Goal: Task Accomplishment & Management: Manage account settings

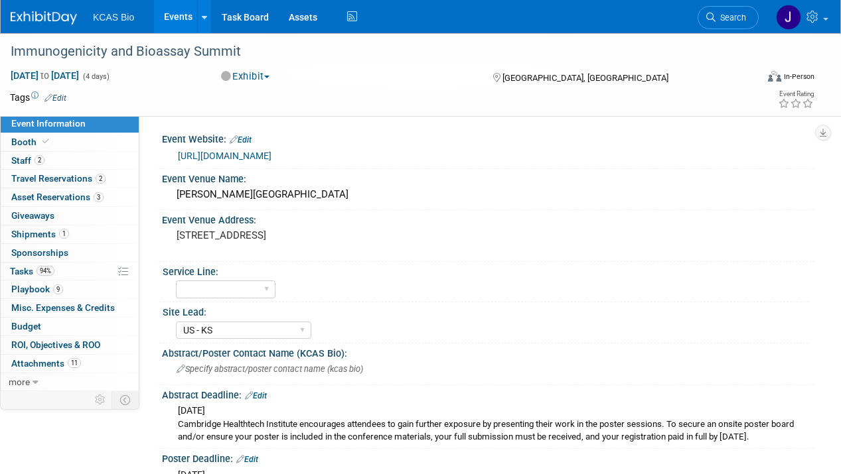
select select "US - KS"
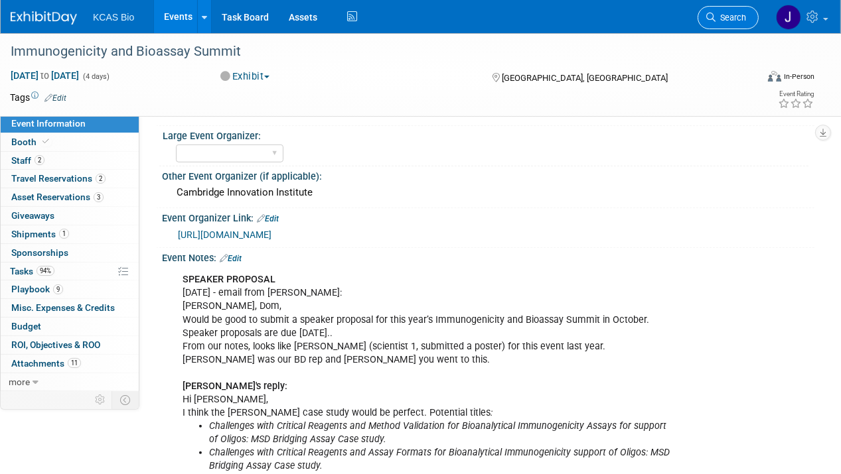
click at [721, 15] on span "Search" at bounding box center [730, 18] width 31 height 10
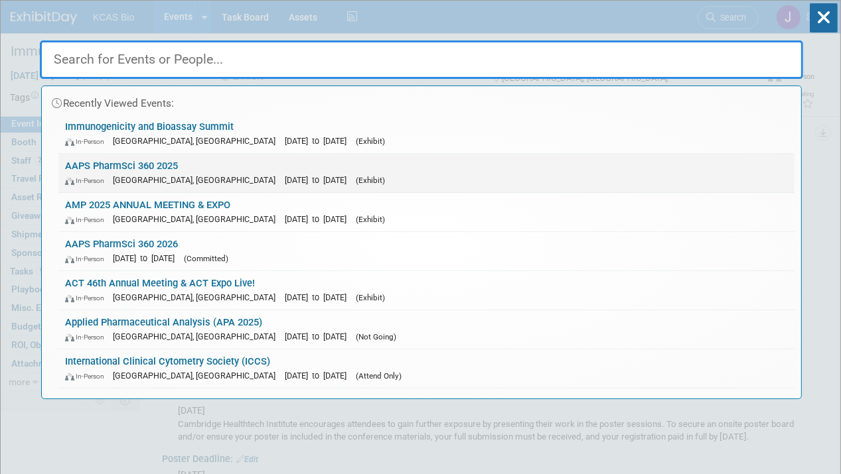
click at [152, 163] on link "AAPS PharmSci 360 2025 In-Person San Antonio, TX Nov 9, 2025 to Nov 12, 2025 (E…" at bounding box center [426, 173] width 736 height 38
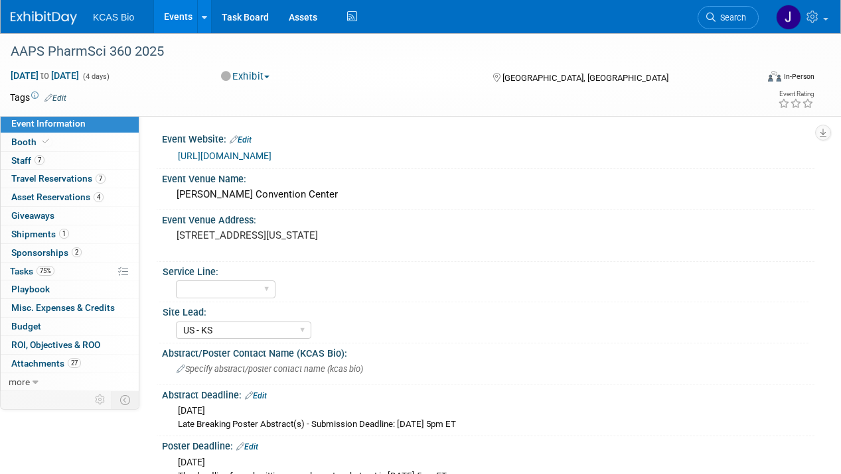
select select "US - KS"
click at [21, 159] on span "Staff 7" at bounding box center [27, 160] width 33 height 11
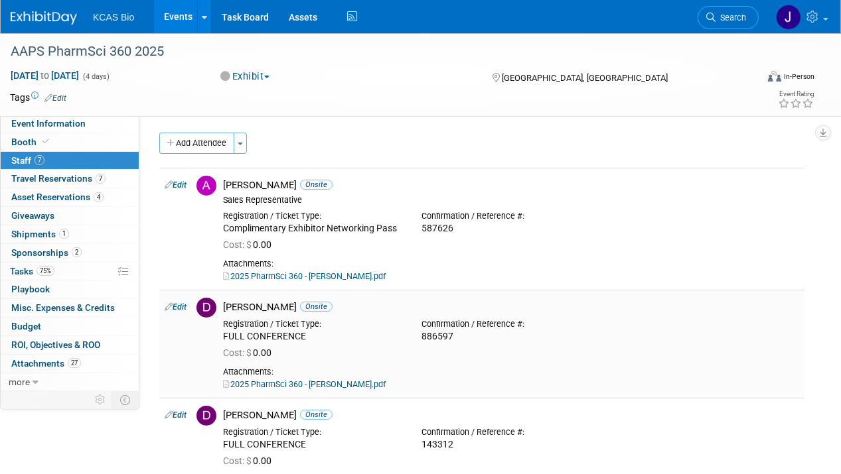
click at [264, 333] on div "FULL CONFERENCE" at bounding box center [312, 337] width 178 height 12
click at [184, 309] on link "Edit" at bounding box center [176, 307] width 22 height 9
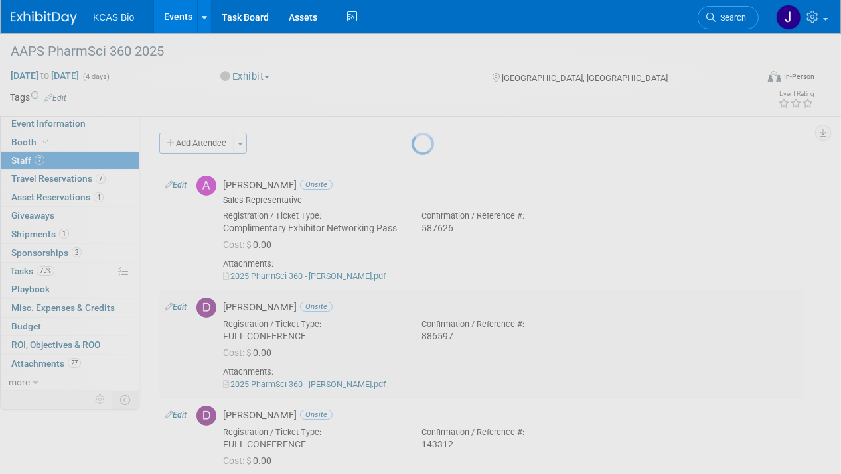
select select "8f3c8ad8-246d-4b55-aac5-2e43af7d1eb6"
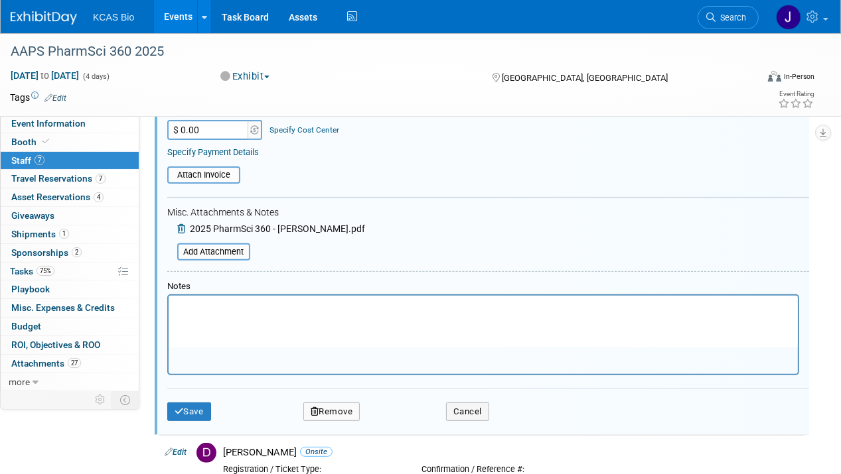
scroll to position [398, 0]
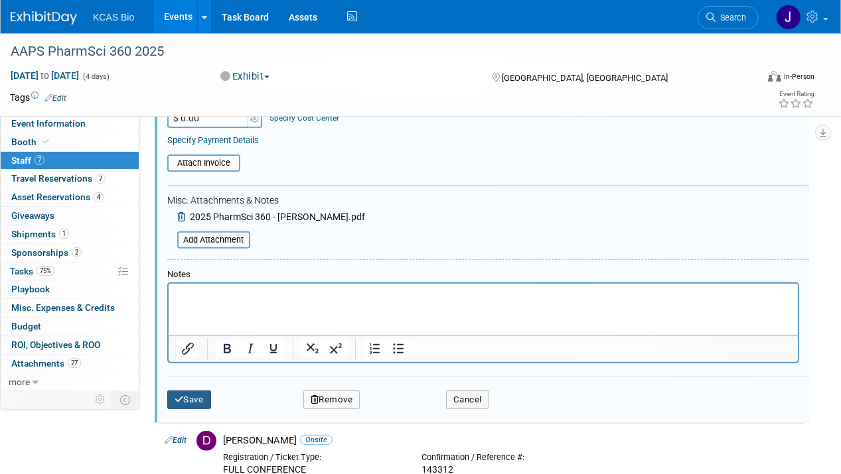
click at [192, 391] on button "Save" at bounding box center [189, 400] width 44 height 19
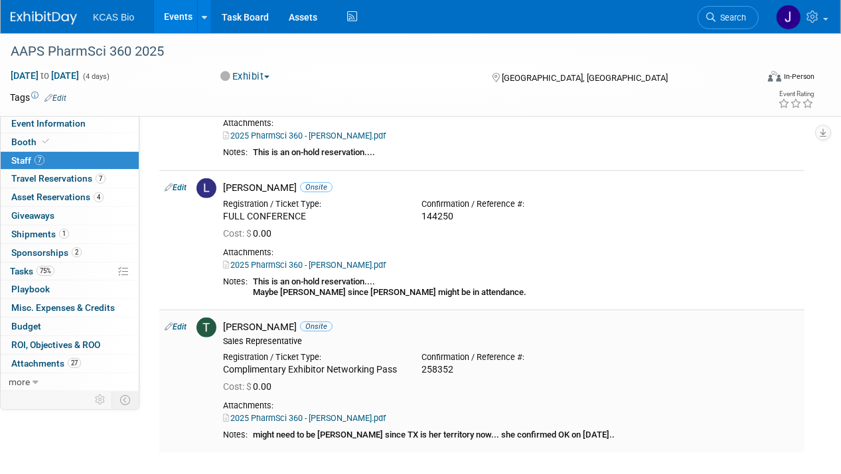
scroll to position [664, 0]
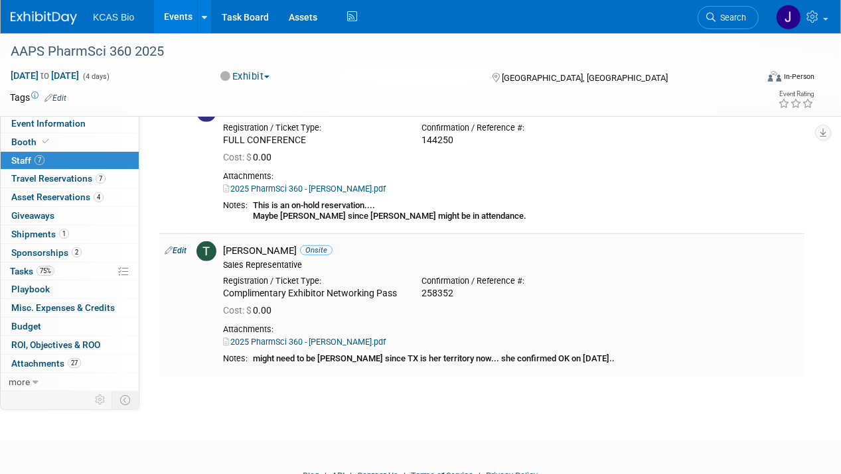
click at [181, 248] on link "Edit" at bounding box center [176, 250] width 22 height 9
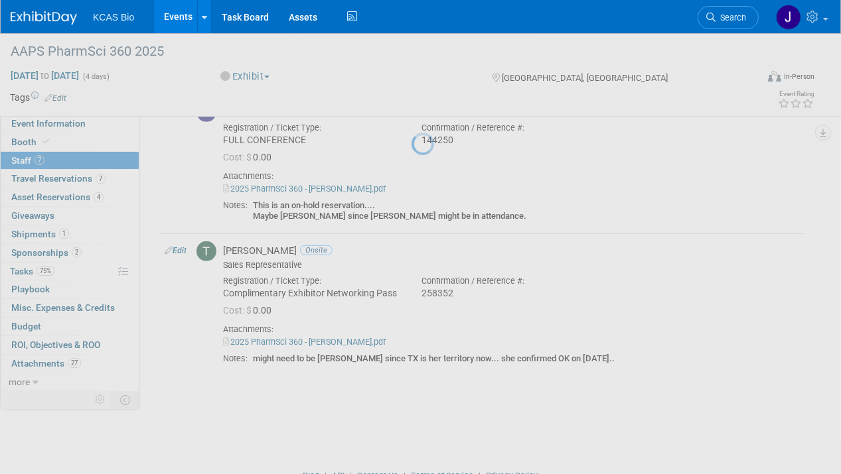
select select "60c32084-5f6b-4fb3-94f8-7af67095fc0c"
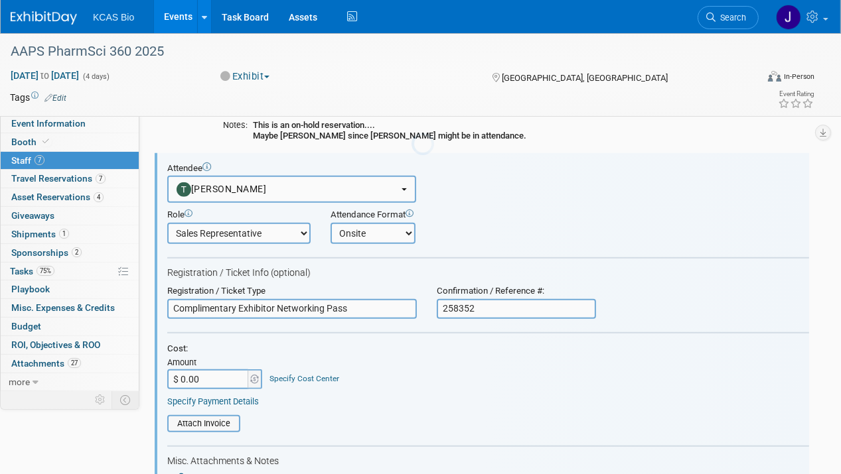
scroll to position [744, 0]
click at [255, 184] on button "[PERSON_NAME]" at bounding box center [291, 188] width 249 height 27
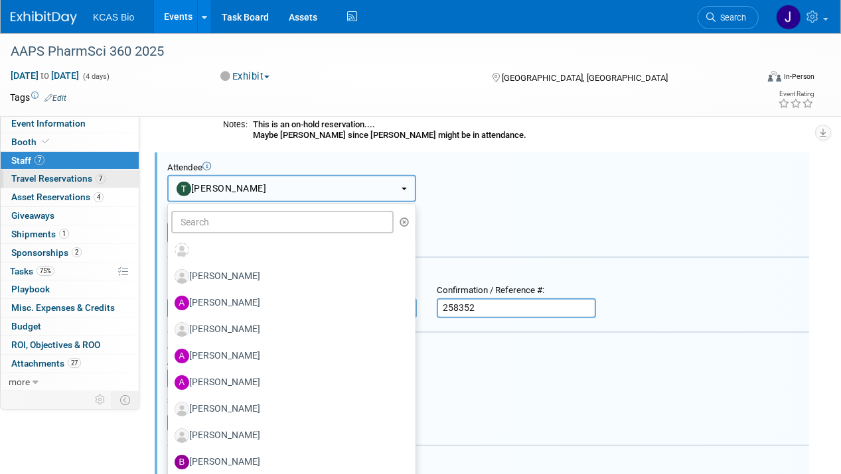
drag, startPoint x: 255, startPoint y: 184, endPoint x: 129, endPoint y: 173, distance: 126.6
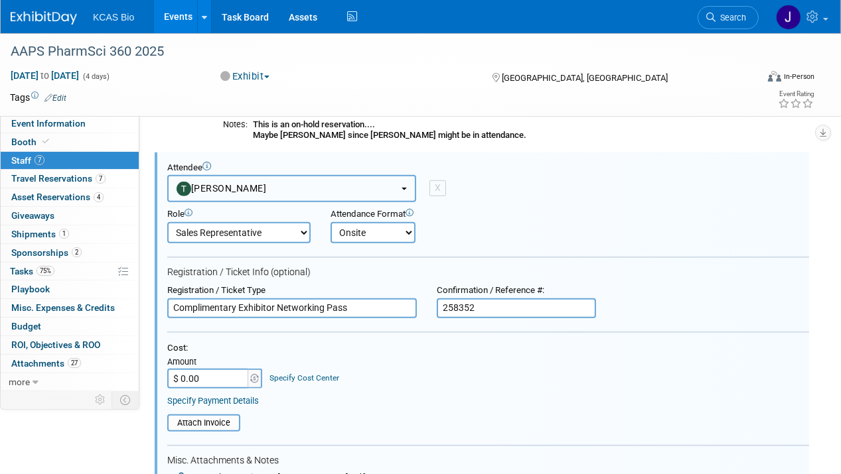
click at [236, 191] on button "[PERSON_NAME]" at bounding box center [291, 188] width 249 height 27
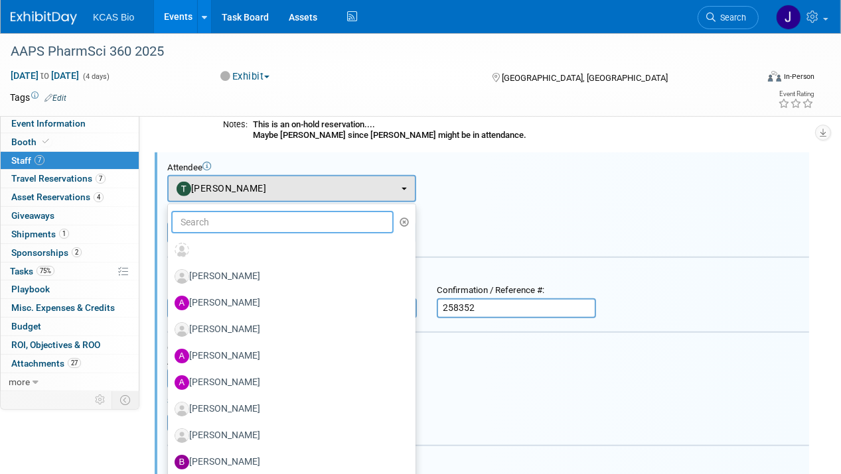
click at [224, 218] on input "text" at bounding box center [282, 222] width 222 height 23
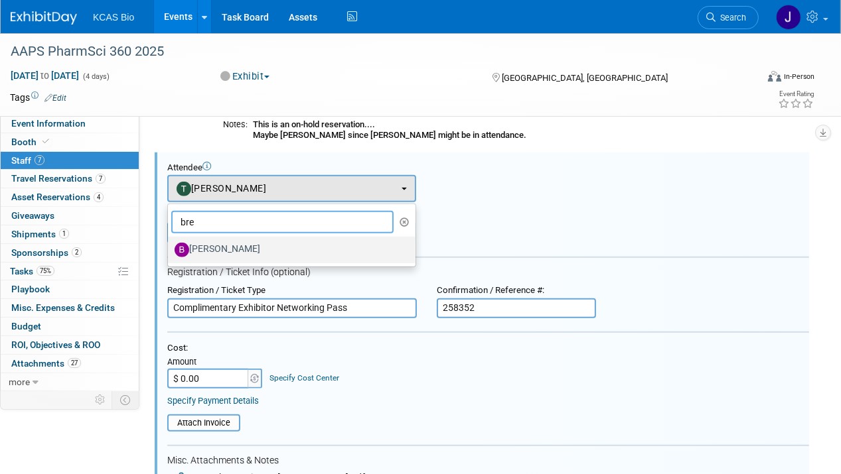
type input "bre"
click at [231, 242] on label "[PERSON_NAME]" at bounding box center [289, 250] width 228 height 21
click at [170, 244] on input "[PERSON_NAME]" at bounding box center [165, 248] width 9 height 9
select select "fecf7aab-98df-42ab-b93f-66a0f5cc4ebc"
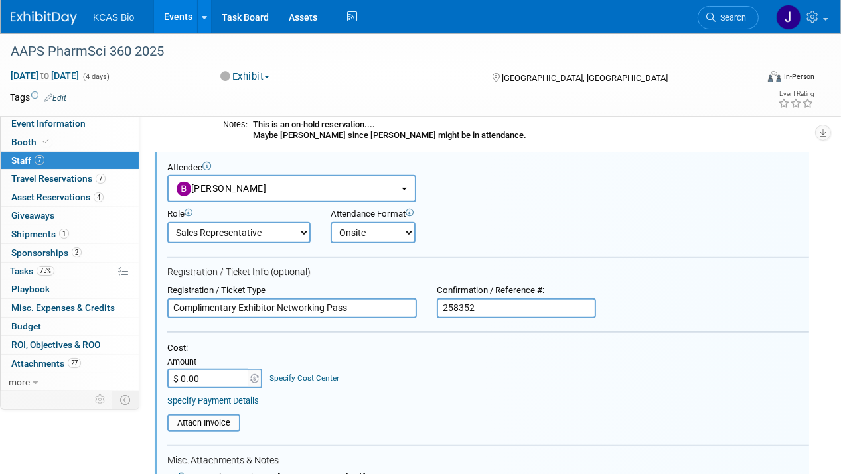
drag, startPoint x: 468, startPoint y: 301, endPoint x: 401, endPoint y: 299, distance: 67.7
click at [401, 299] on div "Registration / Ticket Type Complimentary Exhibitor Networking Pass Confirmation…" at bounding box center [488, 301] width 662 height 33
type input "903461"
drag, startPoint x: 336, startPoint y: 367, endPoint x: 412, endPoint y: 384, distance: 77.6
click at [374, 376] on div "Cost: Amount $ 0.00 Specify Cost Center Cost Center -- Not Specified --" at bounding box center [488, 366] width 642 height 46
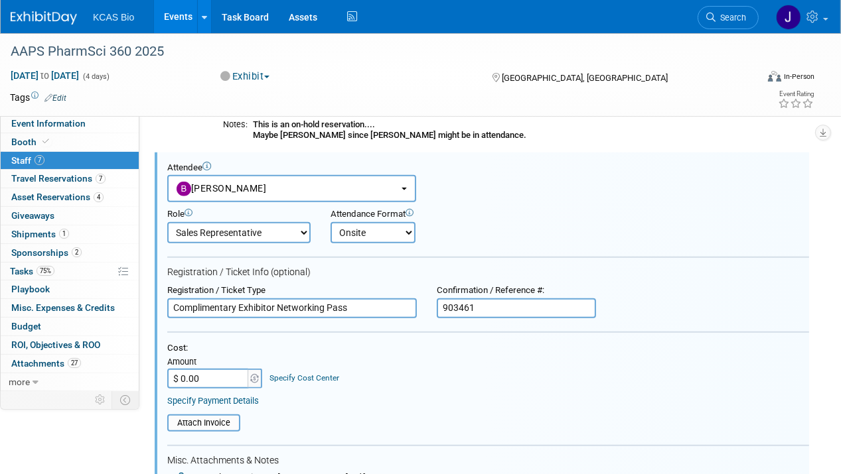
scroll to position [944, 0]
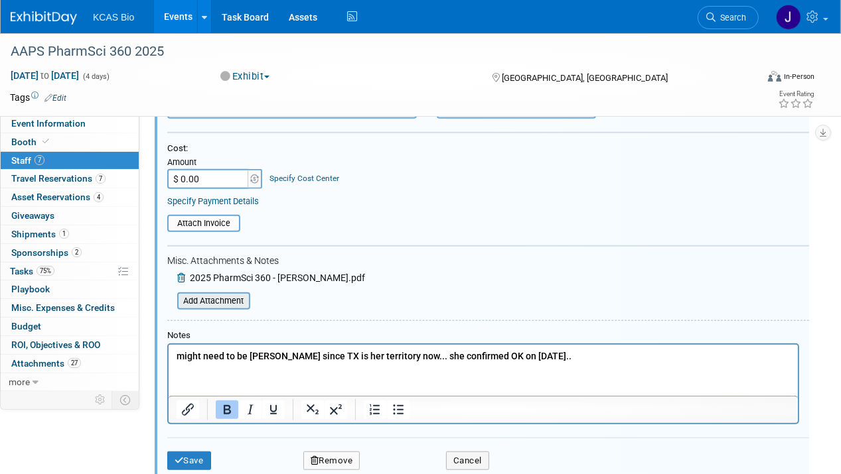
click at [226, 294] on input "file" at bounding box center [170, 301] width 158 height 15
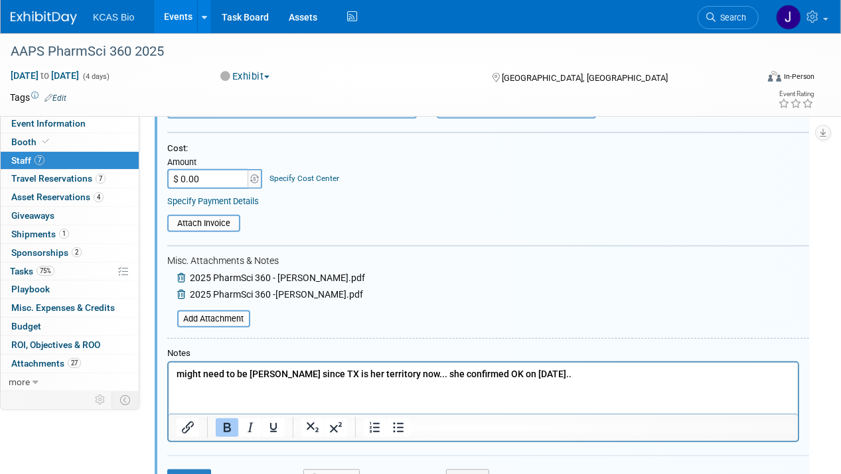
click at [180, 376] on b "might need to be Breanna since TX is her territory now... she confirmed OK on 8…" at bounding box center [373, 373] width 395 height 11
drag, startPoint x: 175, startPoint y: 372, endPoint x: 796, endPoint y: 770, distance: 737.4
click at [628, 381] on html "might need to be Breanna since TX is her territory now... she confirmed OK on 8…" at bounding box center [482, 371] width 629 height 19
click at [240, 273] on span "2025 PharmSci 360 - [PERSON_NAME].pdf" at bounding box center [277, 278] width 175 height 11
click at [236, 275] on span "2025 PharmSci 360 - [PERSON_NAME].pdf" at bounding box center [277, 278] width 175 height 11
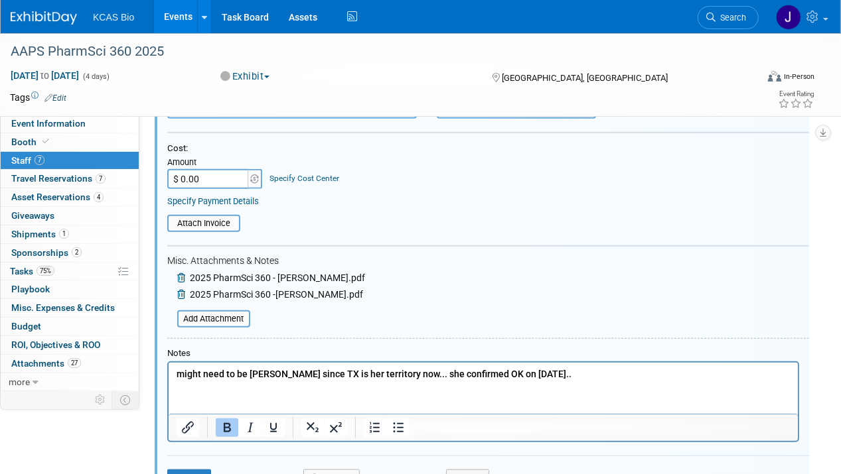
click at [209, 274] on span "2025 PharmSci 360 - [PERSON_NAME].pdf" at bounding box center [277, 278] width 175 height 11
click at [573, 378] on p "might need to be [PERSON_NAME] since TX is her territory now... she confirmed O…" at bounding box center [483, 374] width 614 height 13
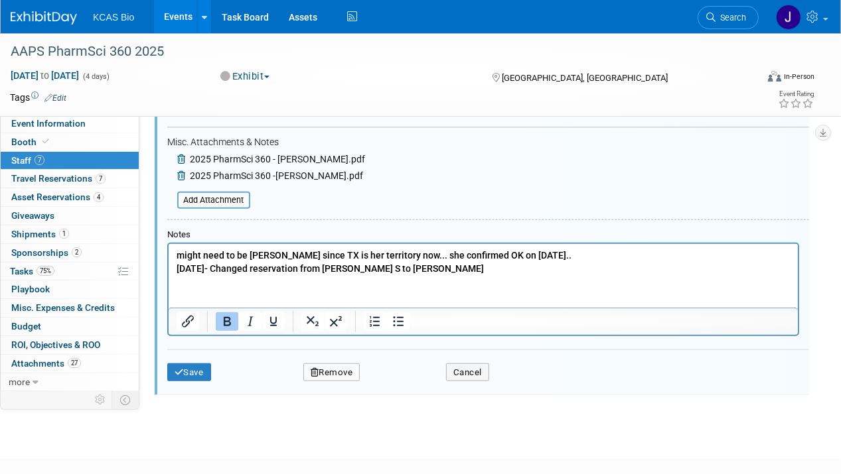
scroll to position [1077, 0]
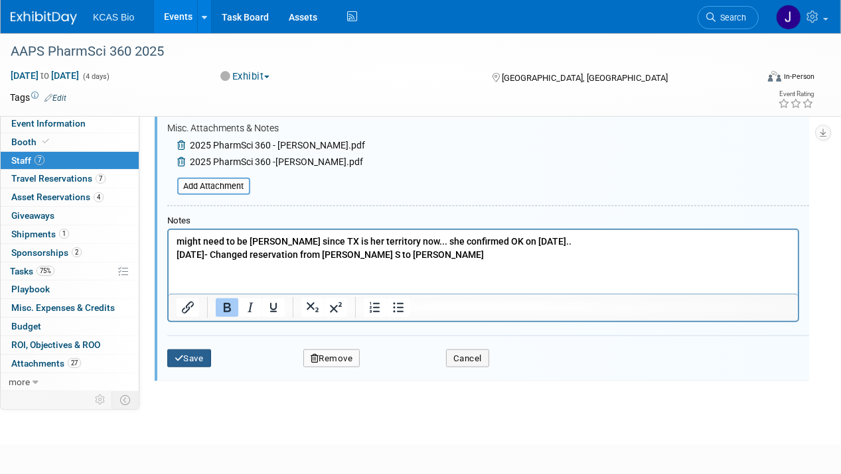
click at [199, 350] on button "Save" at bounding box center [189, 359] width 44 height 19
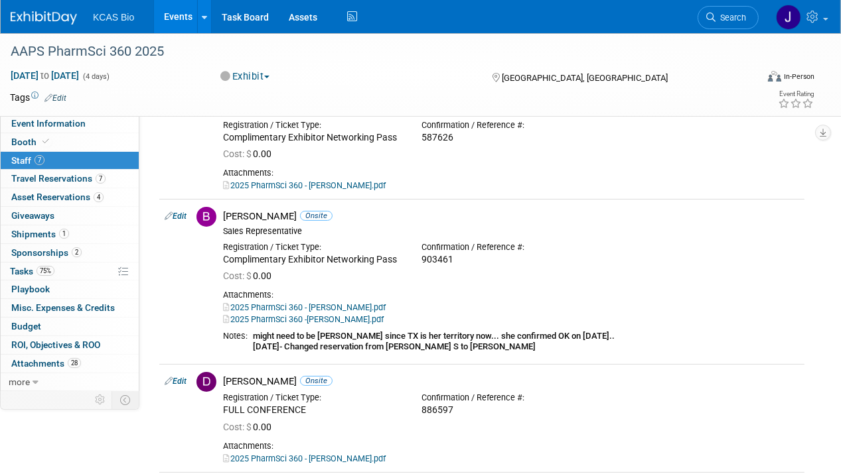
scroll to position [77, 0]
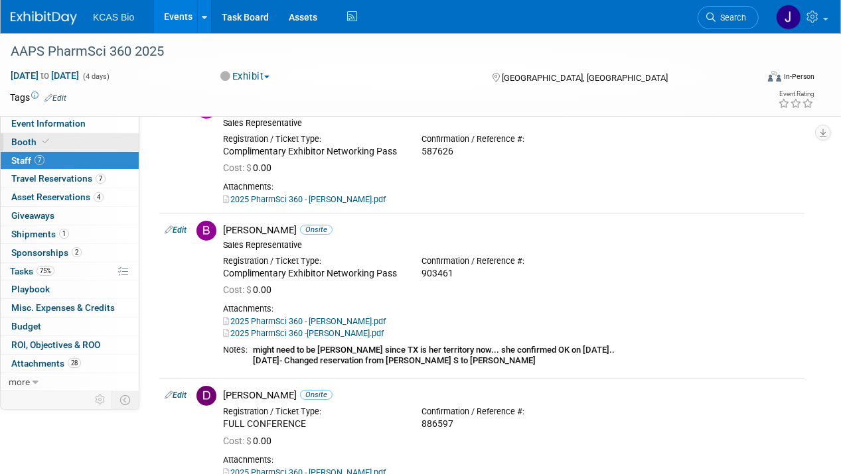
click at [29, 141] on span "Booth" at bounding box center [31, 142] width 40 height 11
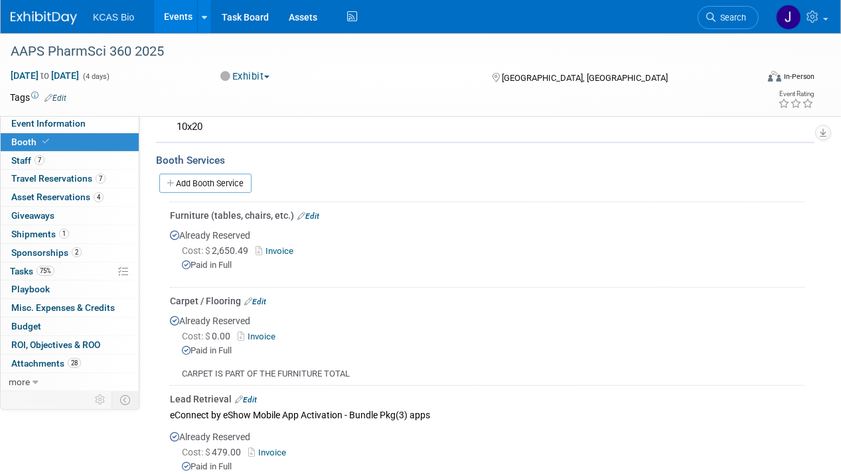
scroll to position [332, 0]
click at [315, 212] on link "Edit" at bounding box center [308, 216] width 22 height 9
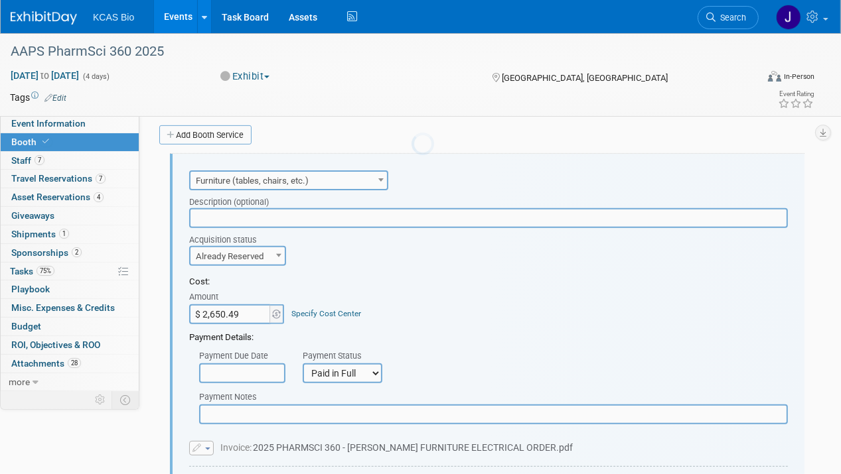
scroll to position [0, 0]
click at [236, 312] on input "$ 2,650.49" at bounding box center [230, 315] width 83 height 20
type input "$ 1,700.62"
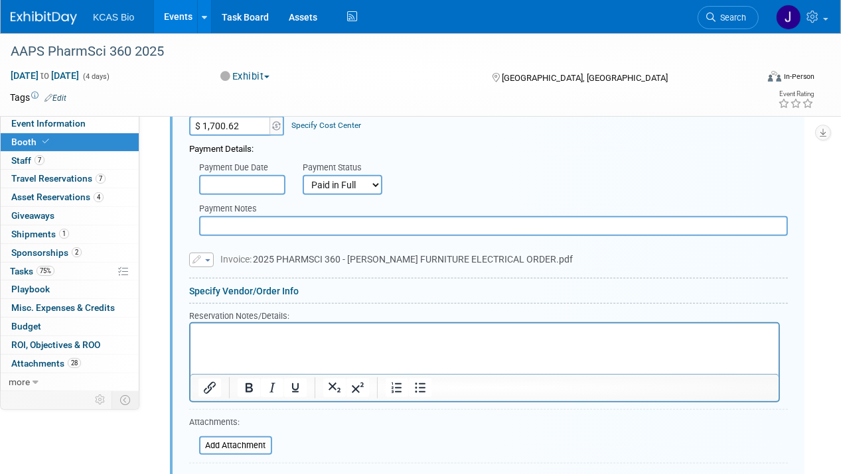
scroll to position [646, 0]
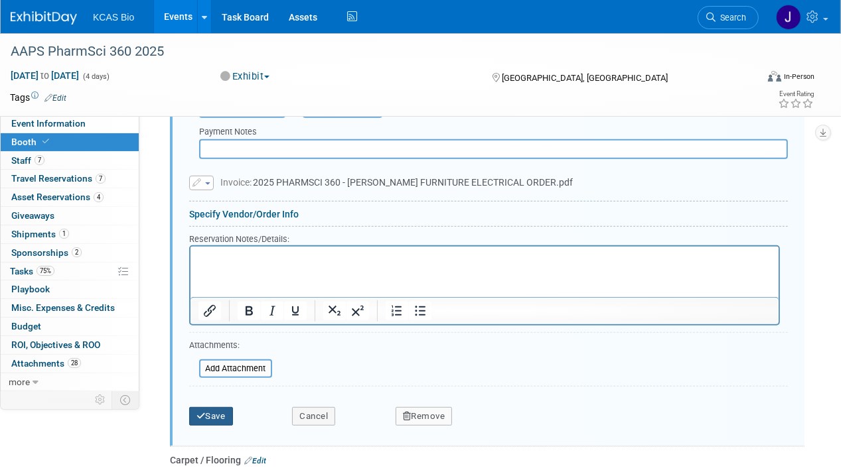
click at [214, 407] on button "Save" at bounding box center [211, 416] width 44 height 19
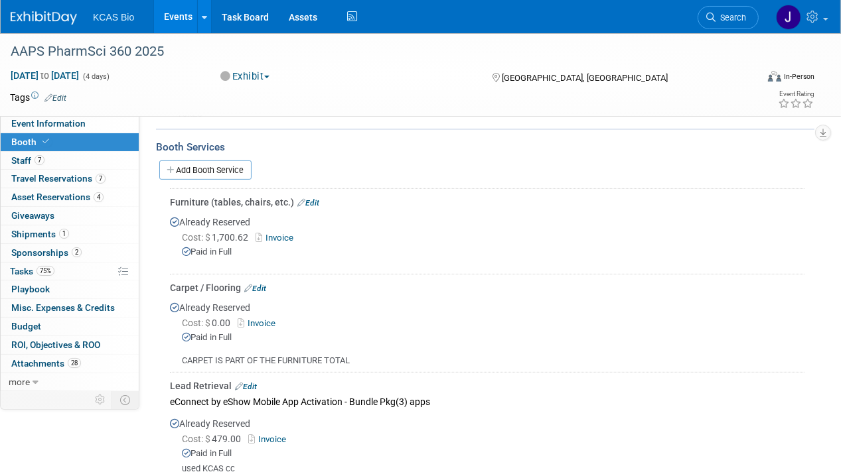
scroll to position [314, 0]
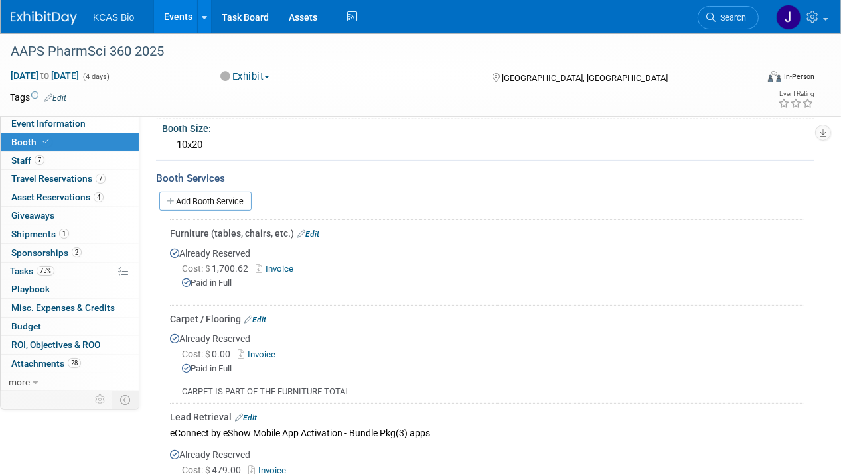
click at [263, 316] on link "Edit" at bounding box center [255, 319] width 22 height 9
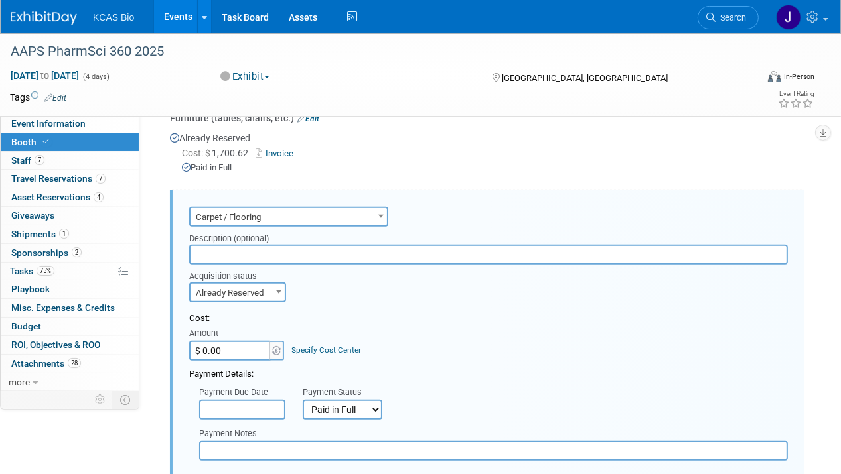
scroll to position [464, 0]
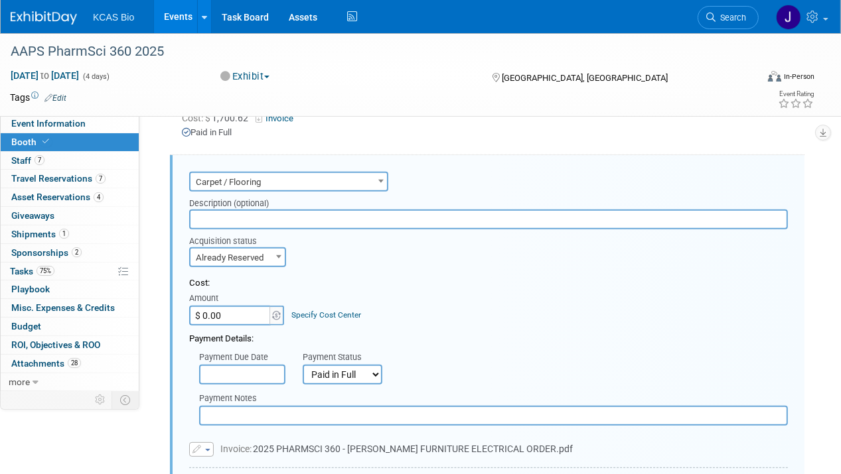
click at [251, 311] on input "$ 0.00" at bounding box center [230, 316] width 83 height 20
type input "$ 939.61"
click at [431, 326] on div "Payment Details:" at bounding box center [488, 336] width 599 height 20
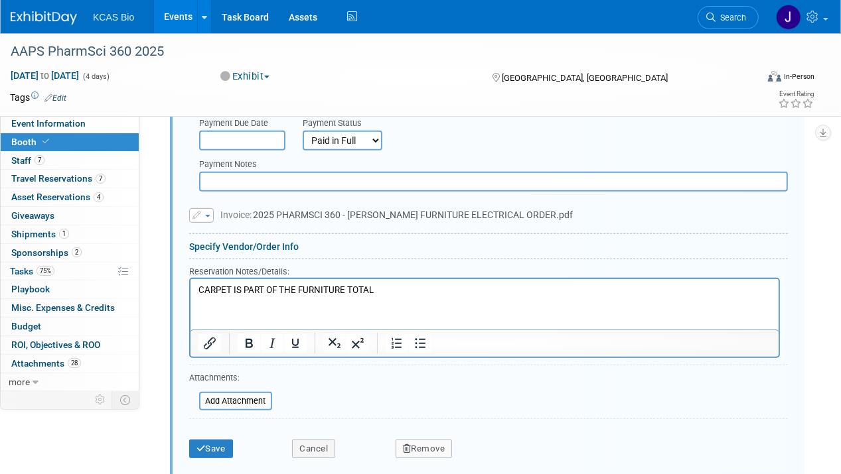
scroll to position [730, 0]
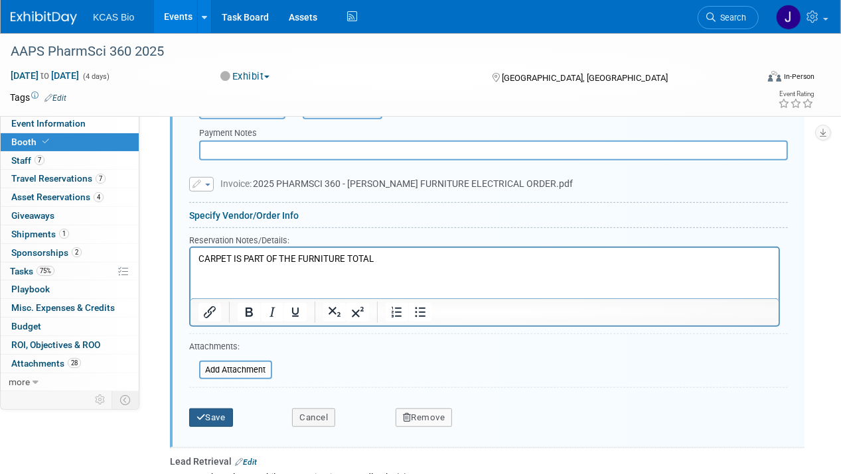
click at [213, 409] on button "Save" at bounding box center [211, 418] width 44 height 19
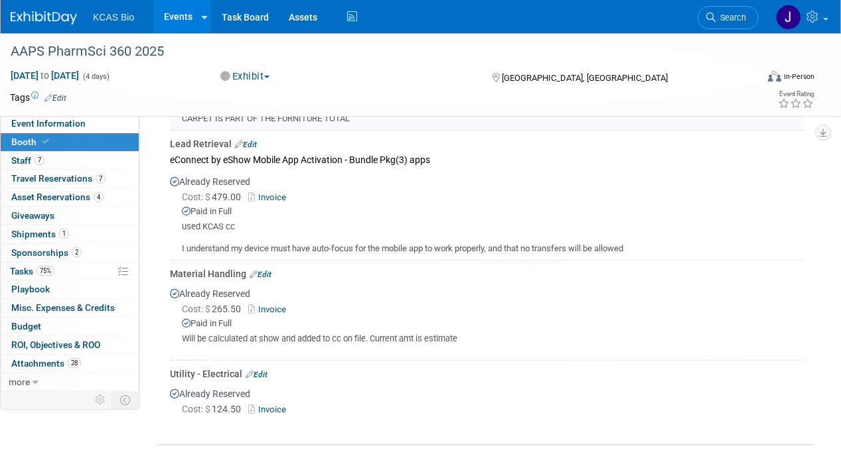
scroll to position [597, 0]
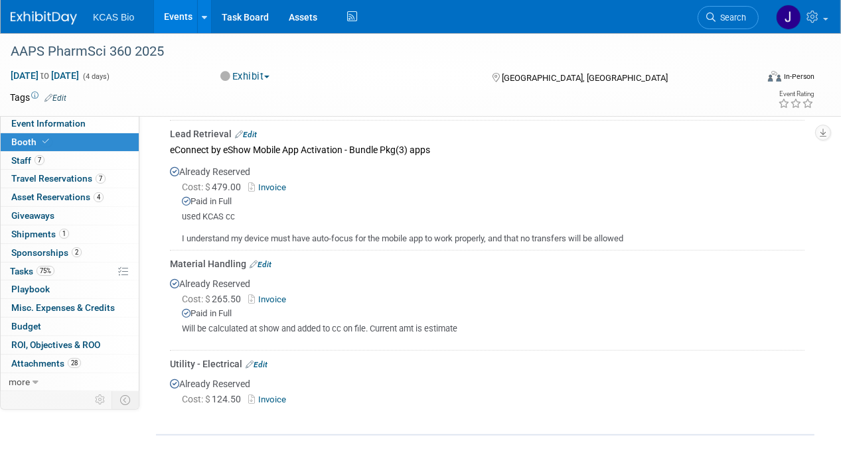
click at [264, 360] on link "Edit" at bounding box center [257, 364] width 22 height 9
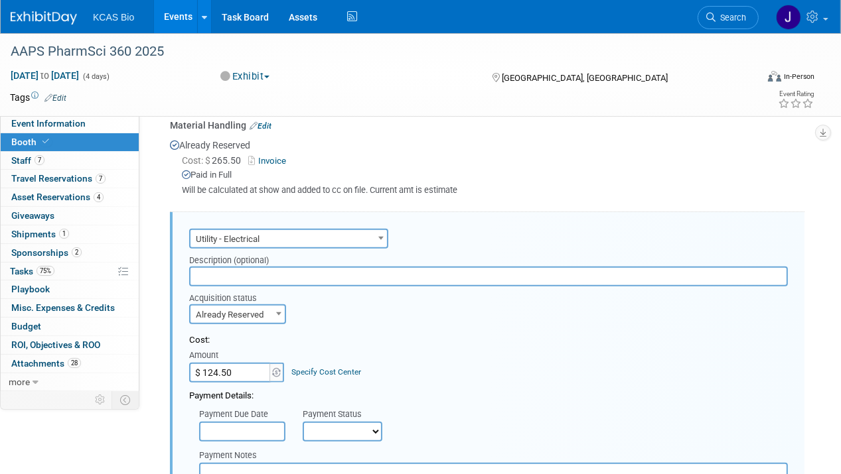
scroll to position [790, 0]
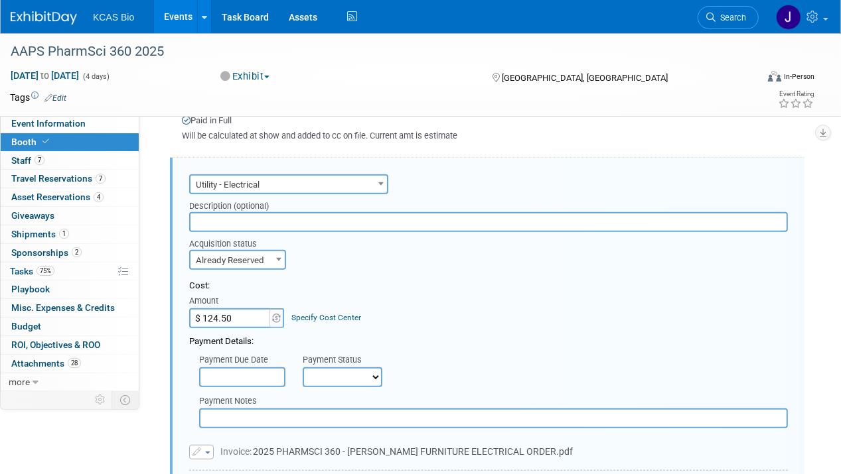
click at [255, 313] on input "$ 124.50" at bounding box center [230, 319] width 83 height 20
type input "$ 134.76"
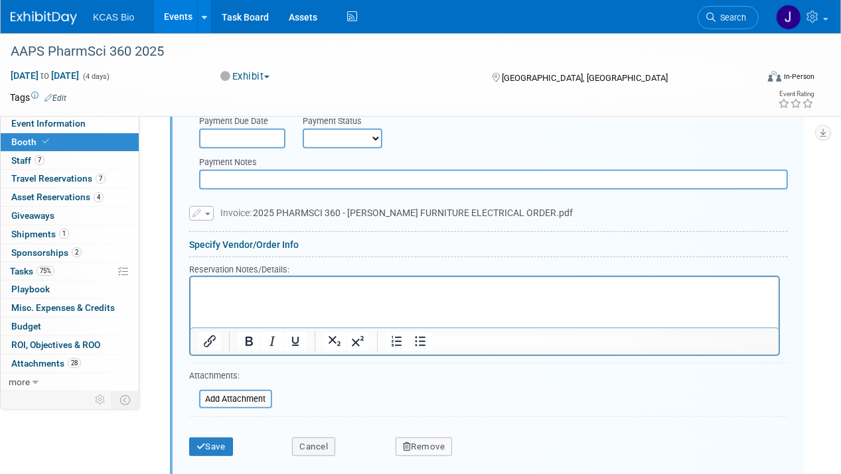
scroll to position [1056, 0]
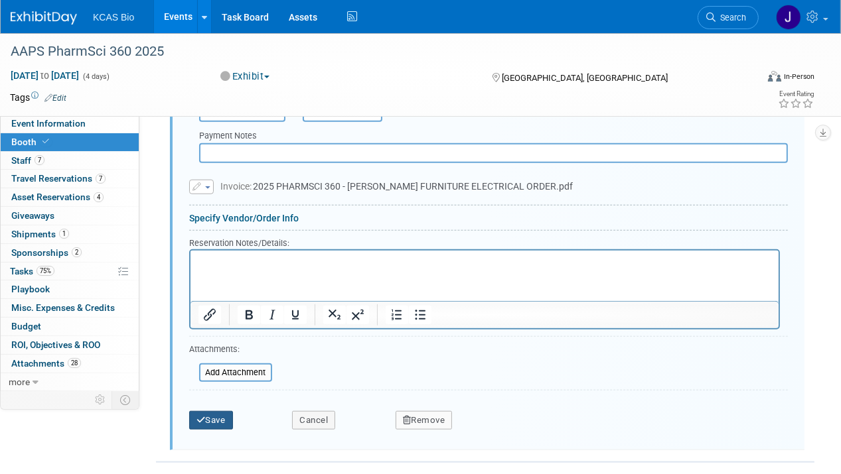
click at [217, 411] on button "Save" at bounding box center [211, 420] width 44 height 19
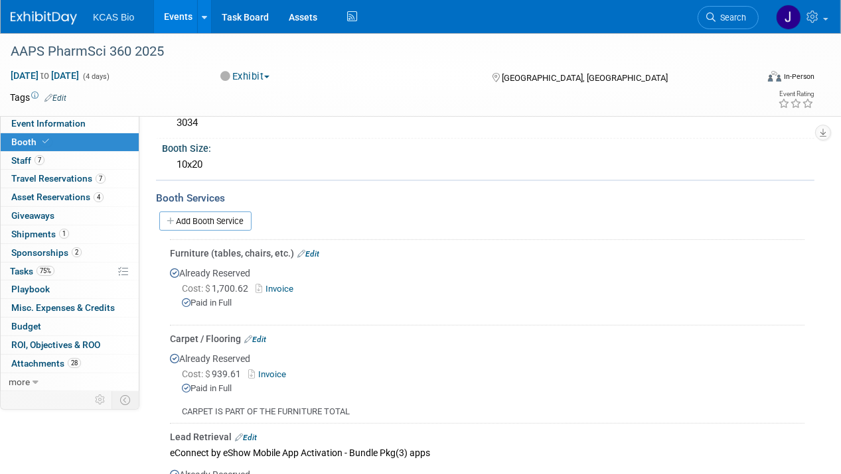
scroll to position [294, 0]
click at [284, 284] on link "Invoice" at bounding box center [276, 289] width 43 height 10
click at [313, 249] on link "Edit" at bounding box center [308, 253] width 22 height 9
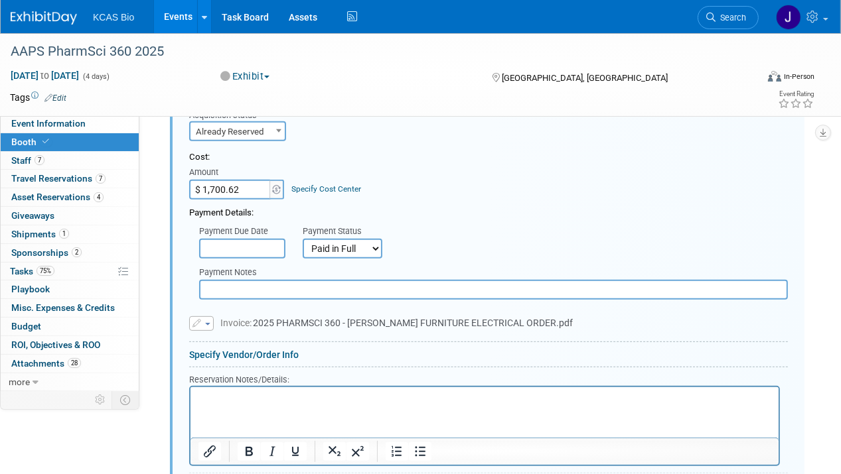
scroll to position [513, 0]
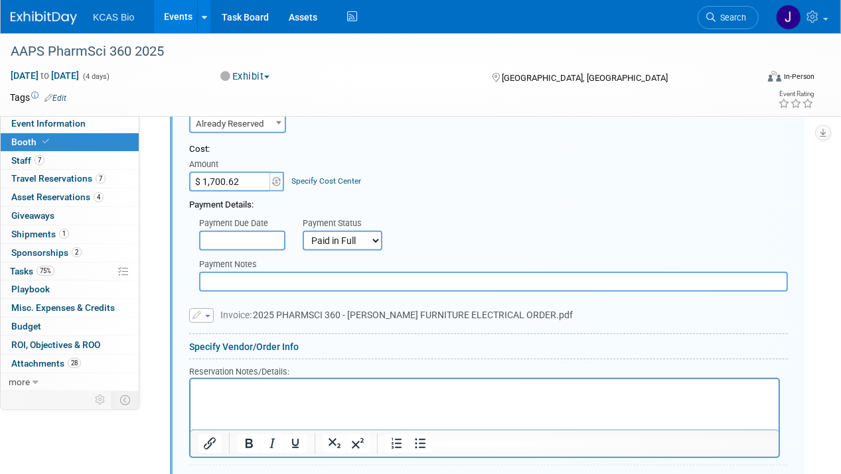
click at [208, 315] on span "button" at bounding box center [207, 316] width 5 height 3
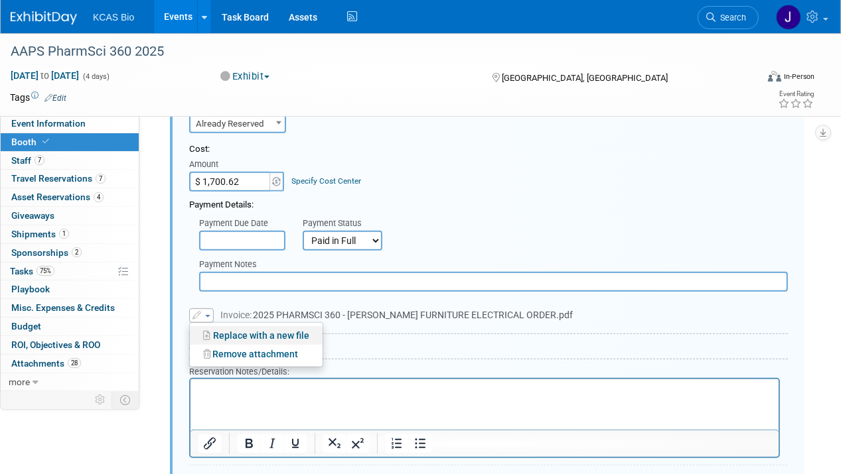
click at [234, 328] on link "Replace with a new file" at bounding box center [256, 335] width 133 height 19
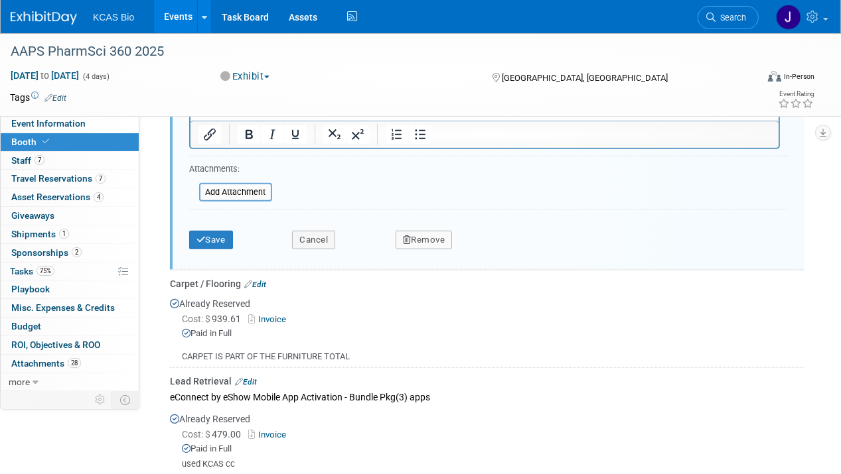
scroll to position [845, 0]
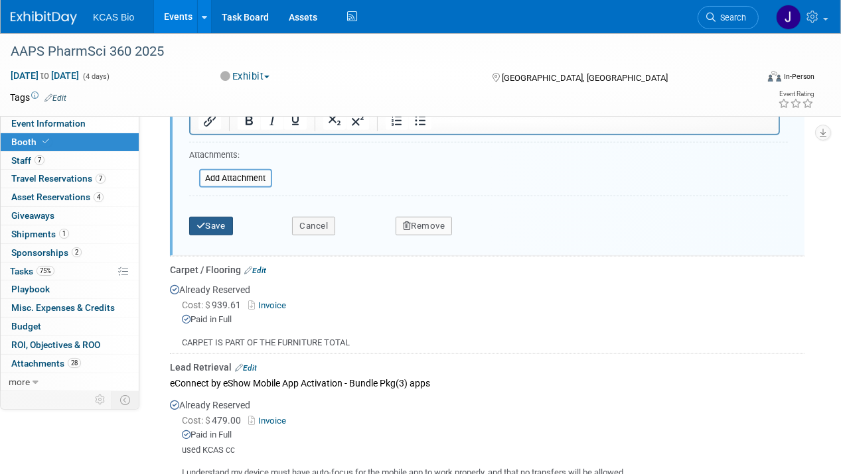
click at [221, 220] on button "Save" at bounding box center [211, 226] width 44 height 19
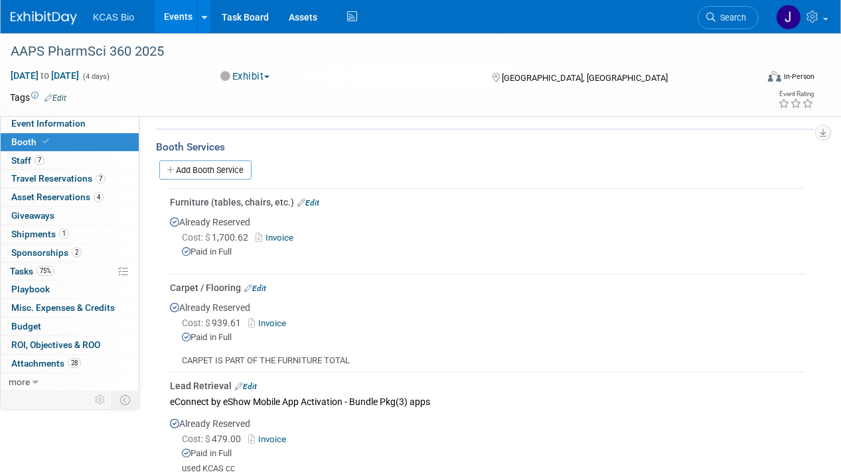
scroll to position [380, 0]
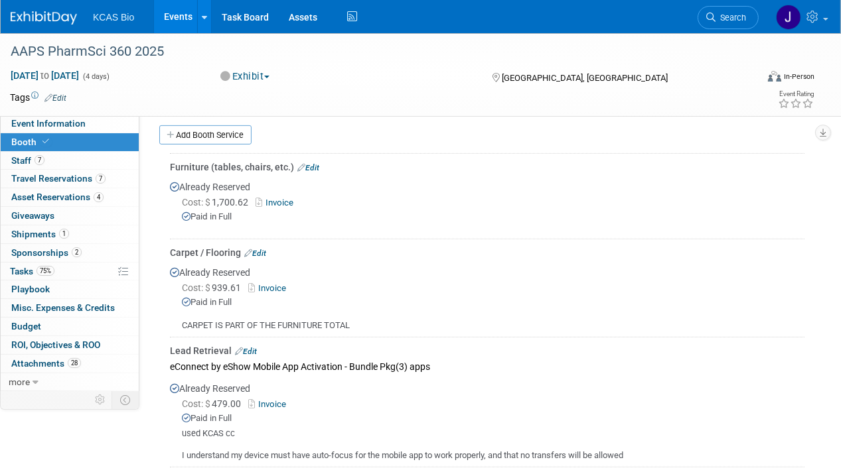
click at [277, 283] on link "Invoice" at bounding box center [269, 288] width 43 height 10
click at [266, 249] on link "Edit" at bounding box center [255, 253] width 22 height 9
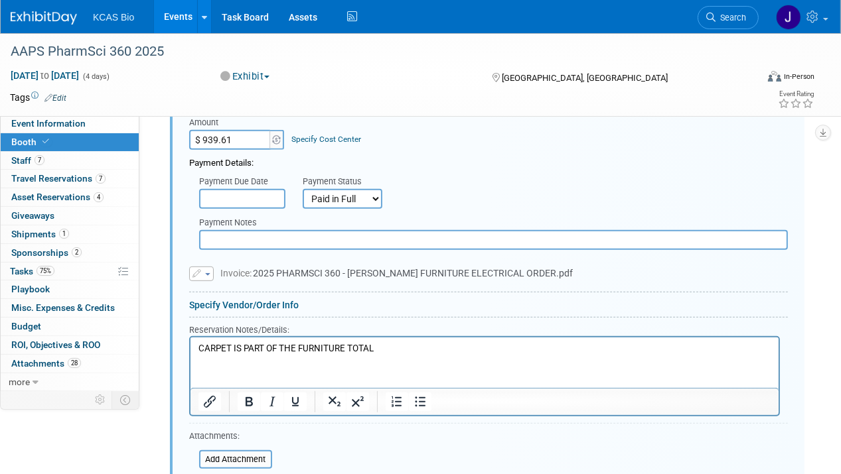
scroll to position [664, 0]
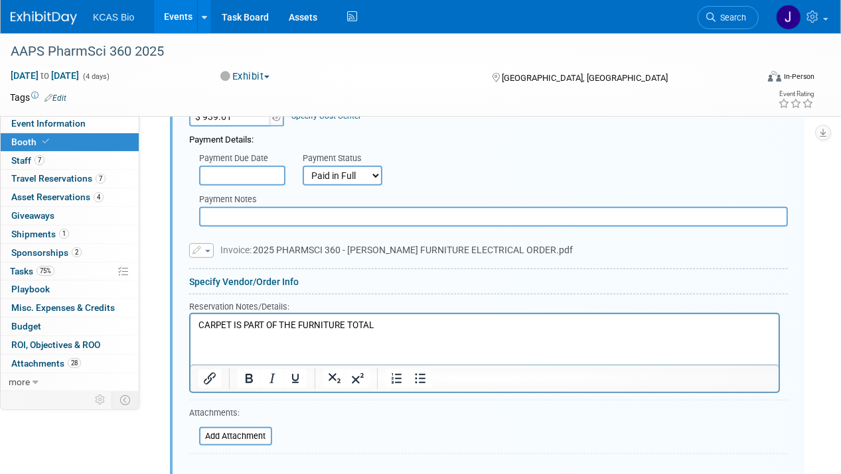
click at [209, 244] on button "button" at bounding box center [201, 251] width 25 height 15
click at [229, 261] on link "Replace with a new file" at bounding box center [256, 270] width 133 height 19
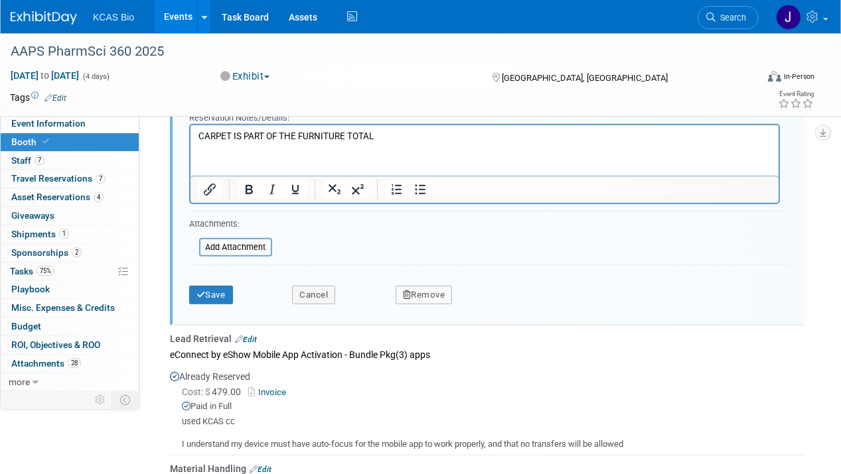
scroll to position [863, 0]
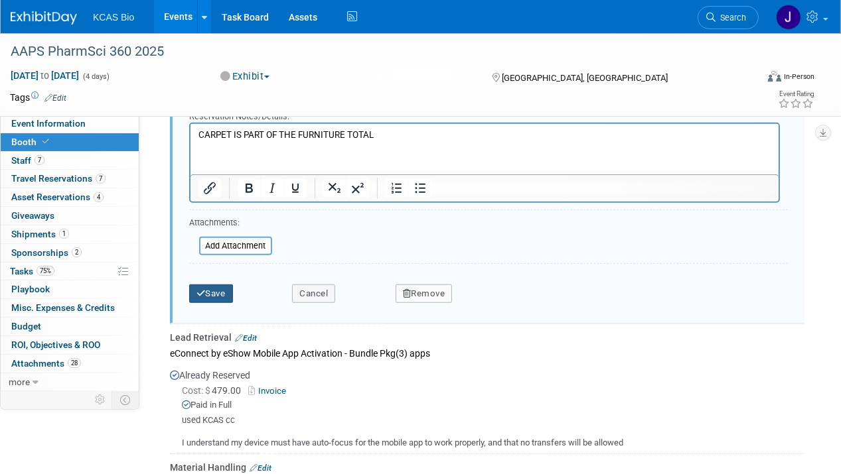
click at [204, 285] on button "Save" at bounding box center [211, 294] width 44 height 19
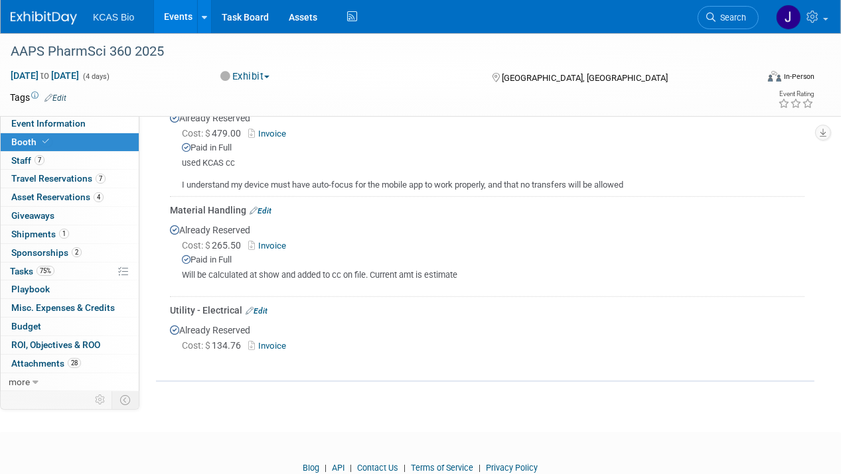
scroll to position [664, 0]
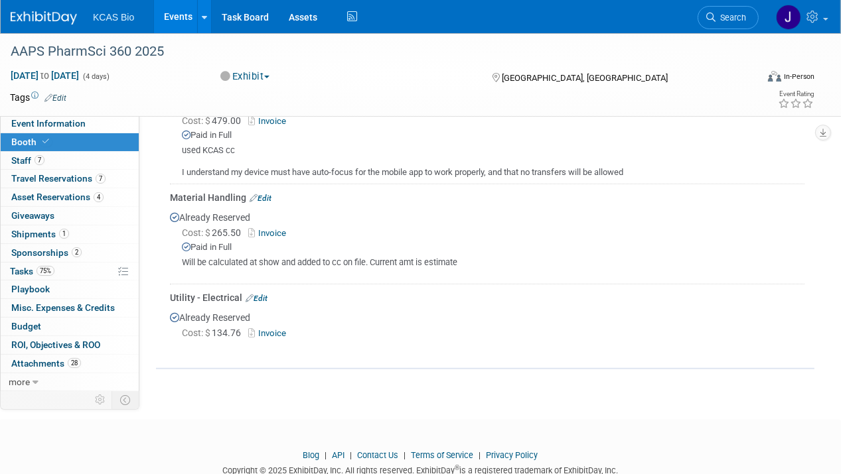
click at [262, 294] on link "Edit" at bounding box center [257, 298] width 22 height 9
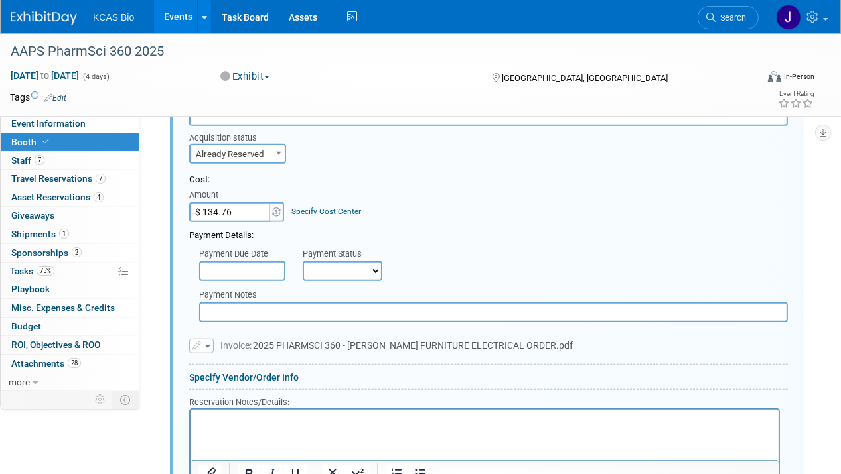
scroll to position [989, 0]
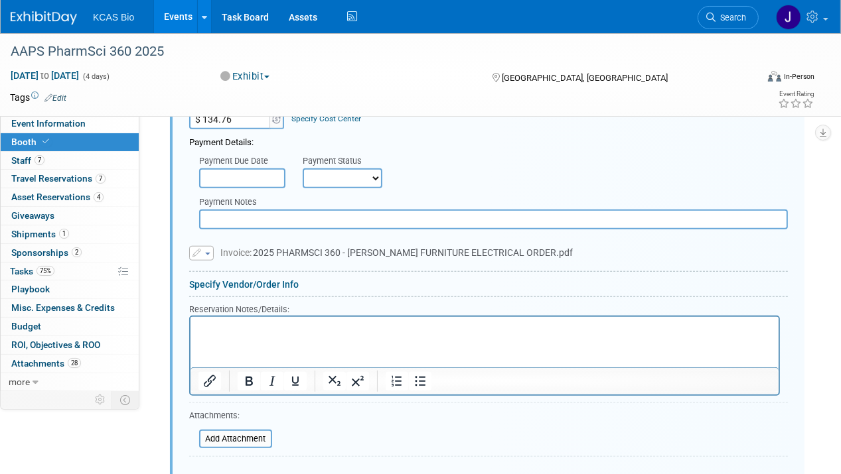
click at [210, 246] on button "button" at bounding box center [201, 253] width 25 height 15
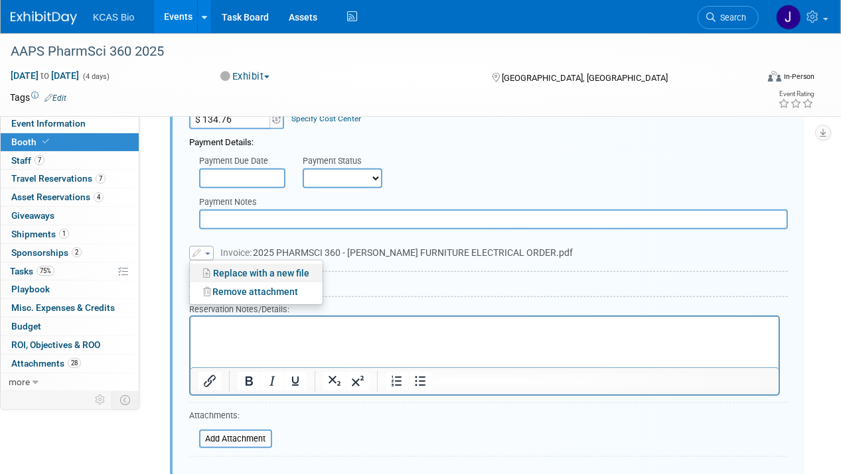
click at [221, 264] on link "Replace with a new file" at bounding box center [256, 273] width 133 height 19
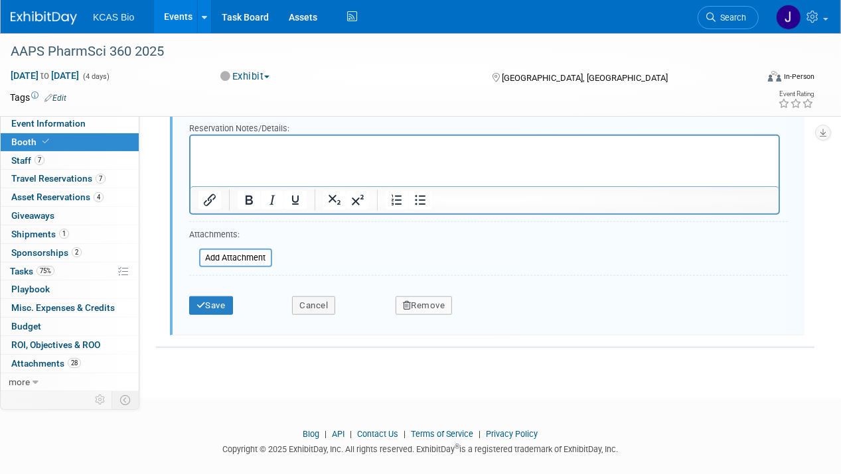
scroll to position [1182, 0]
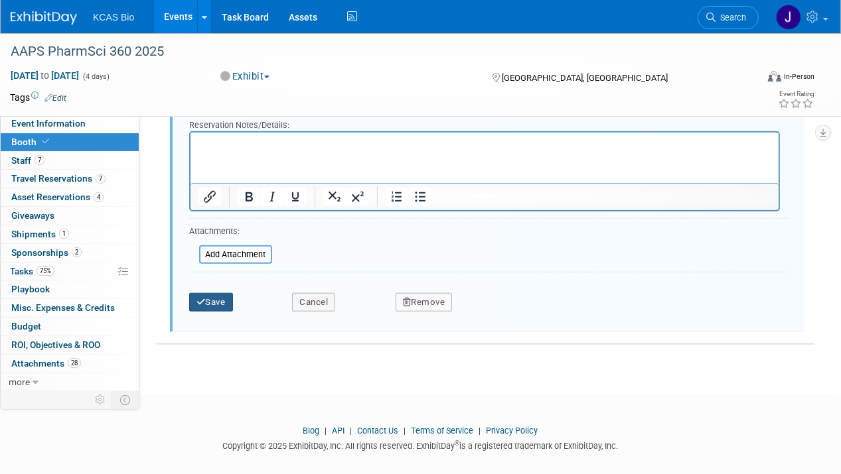
click at [218, 294] on button "Save" at bounding box center [211, 302] width 44 height 19
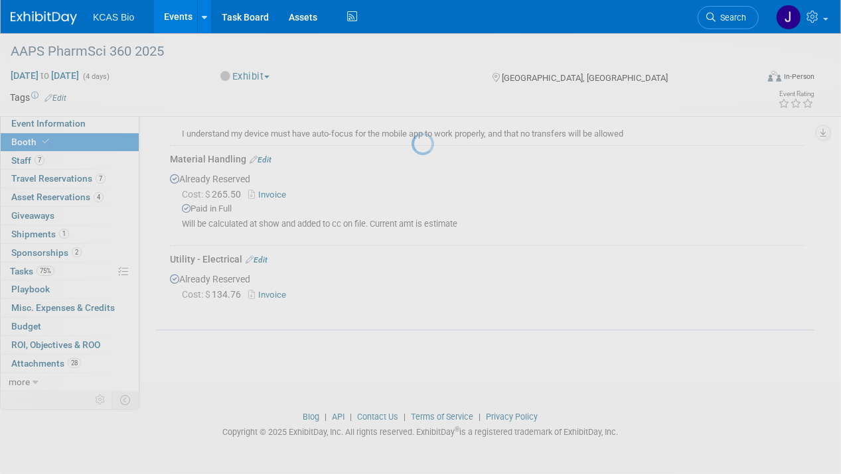
scroll to position [692, 0]
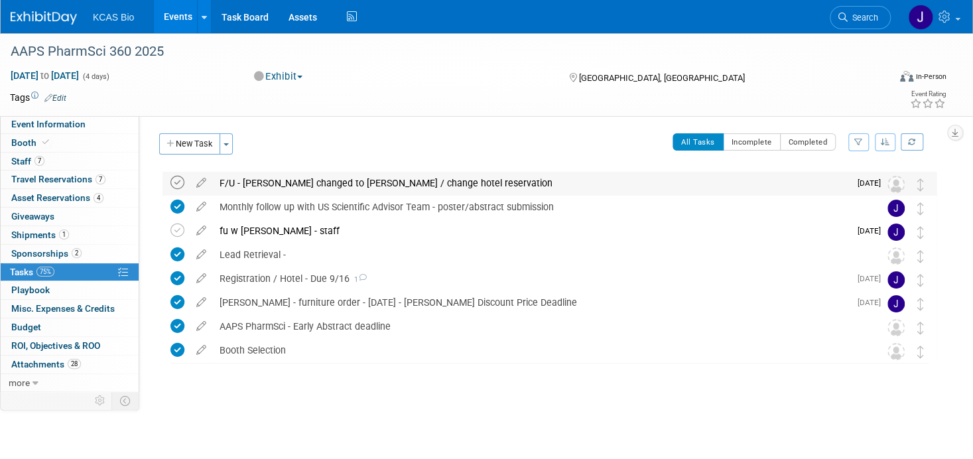
click at [178, 182] on icon at bounding box center [178, 183] width 14 height 14
